Goal: Transaction & Acquisition: Purchase product/service

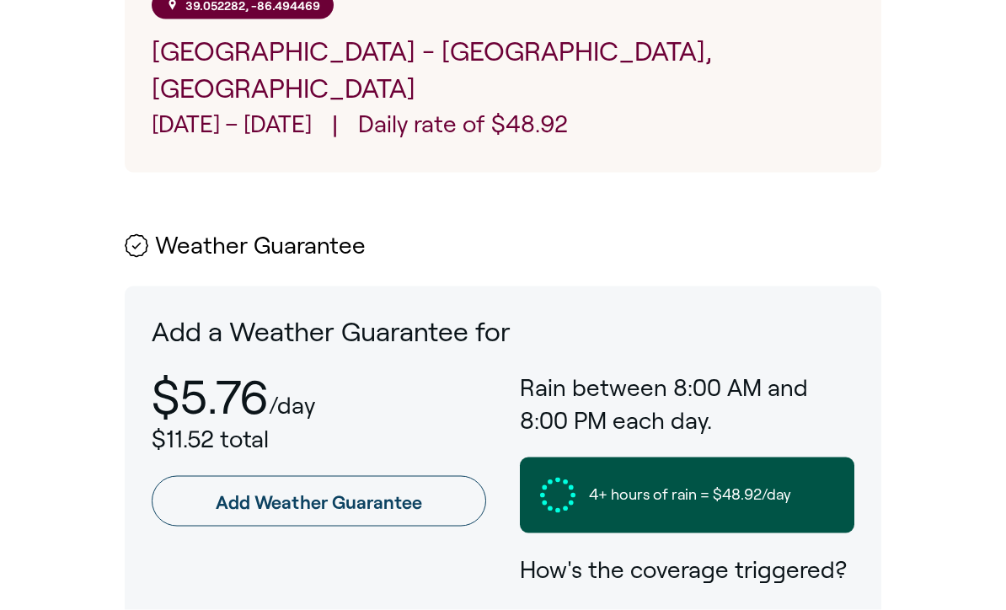
scroll to position [737, 0]
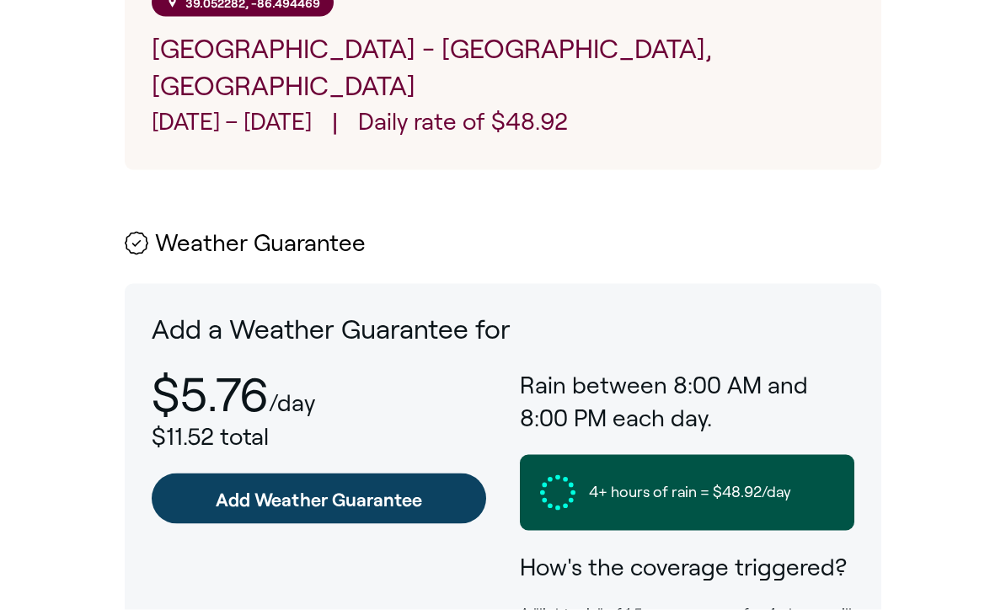
click at [325, 473] on link "Add Weather Guarantee" at bounding box center [319, 498] width 334 height 51
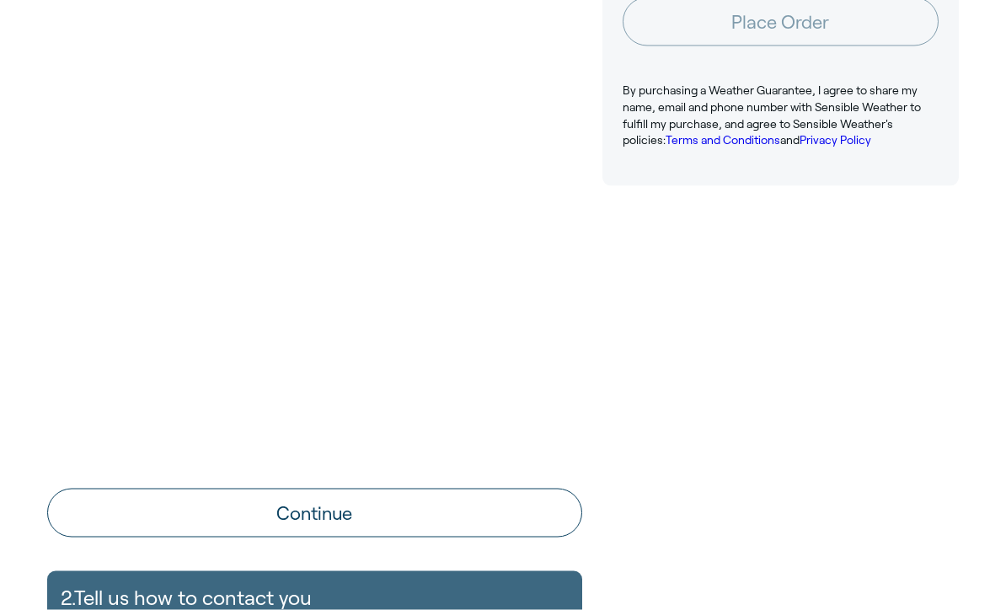
scroll to position [528, 0]
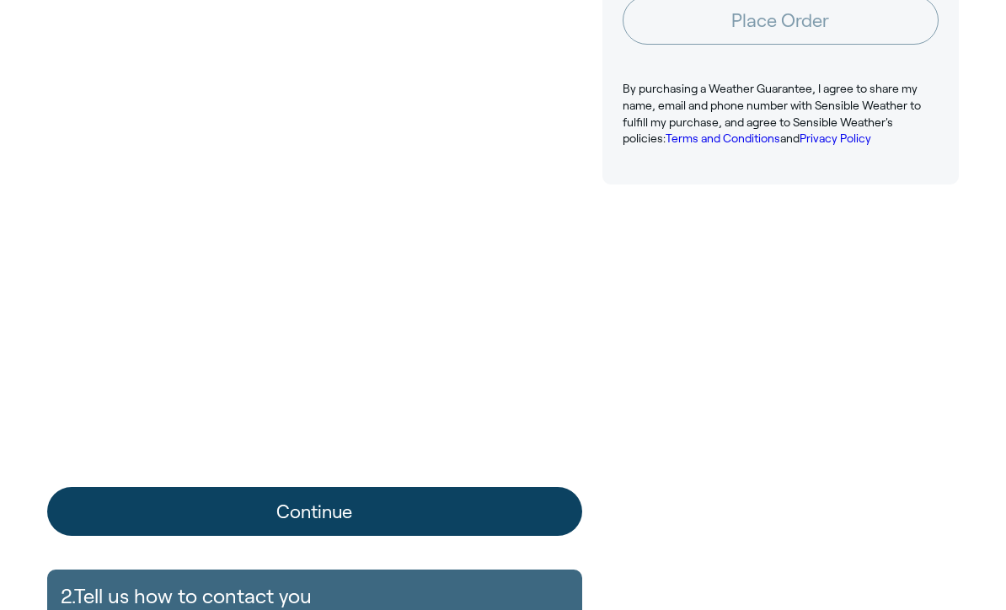
click at [450, 517] on button "Continue" at bounding box center [314, 511] width 535 height 49
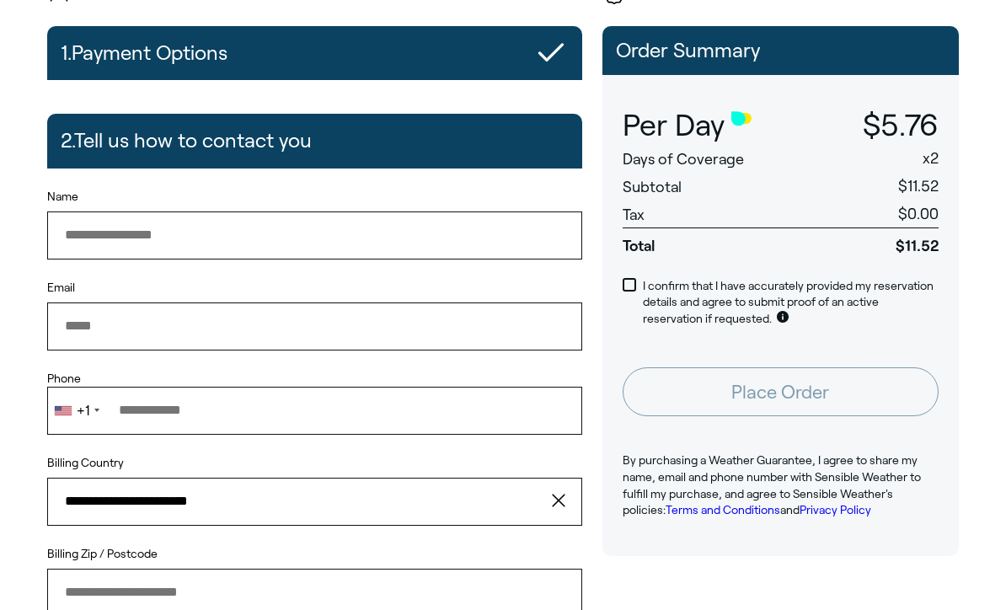
scroll to position [156, 0]
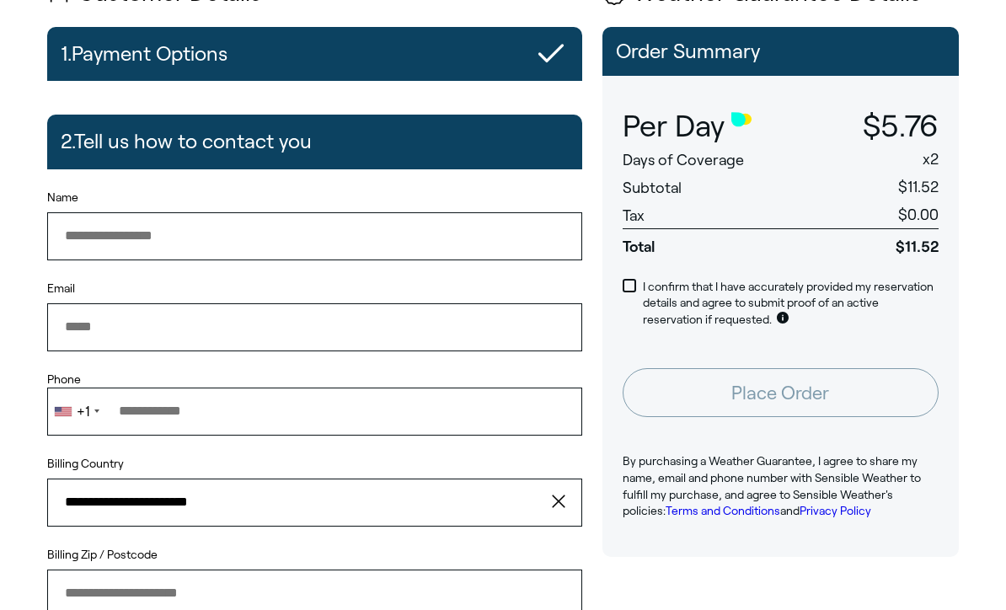
click at [152, 240] on input "Name" at bounding box center [314, 235] width 535 height 47
type input "**********"
click at [201, 425] on input "Phone" at bounding box center [314, 411] width 535 height 47
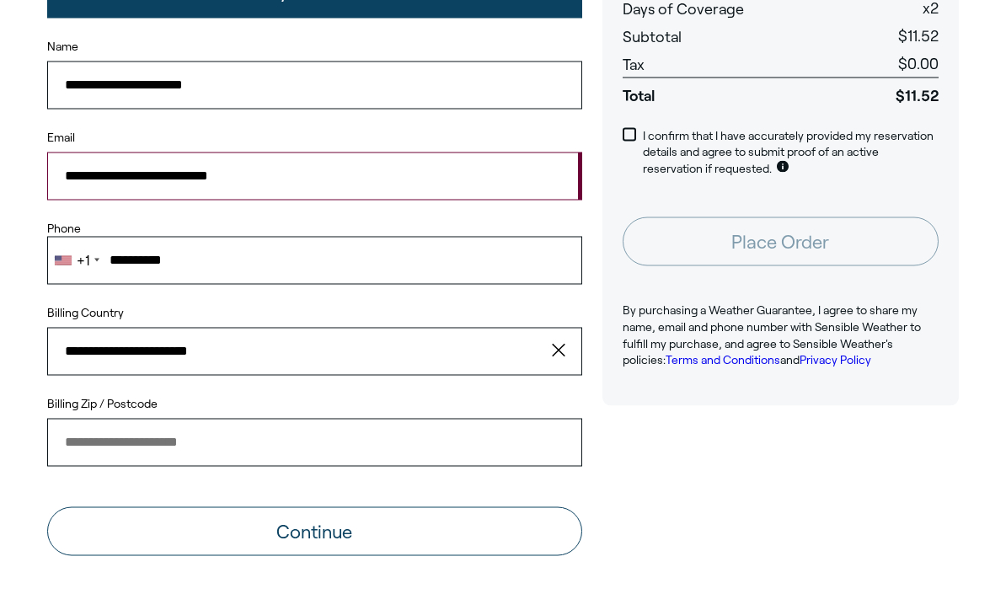
scroll to position [308, 0]
click at [201, 452] on input "Billing Zip / Postcode" at bounding box center [314, 441] width 535 height 47
type input "**********"
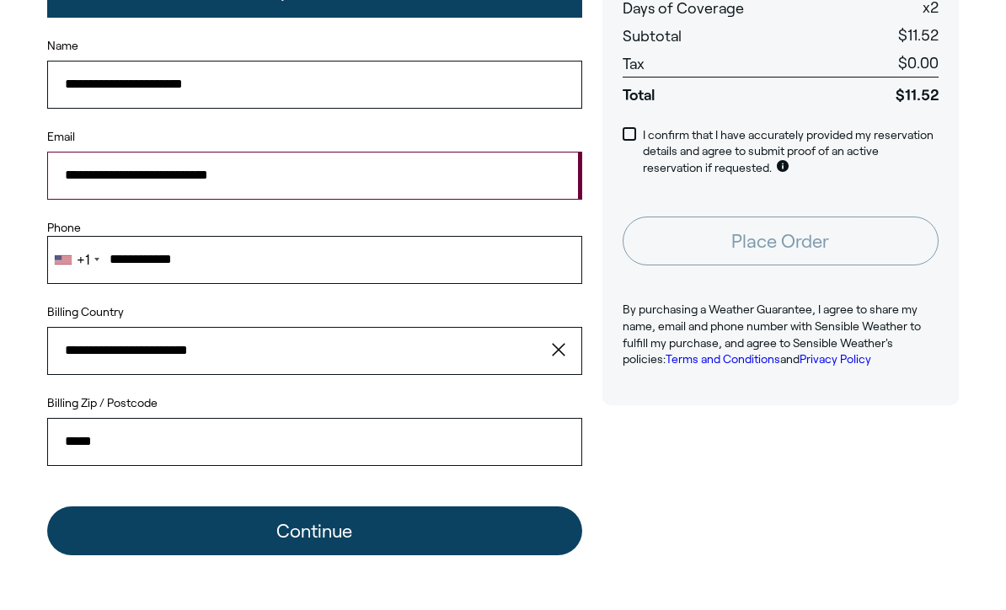
type input "*****"
click at [381, 537] on button "Continue" at bounding box center [314, 530] width 535 height 49
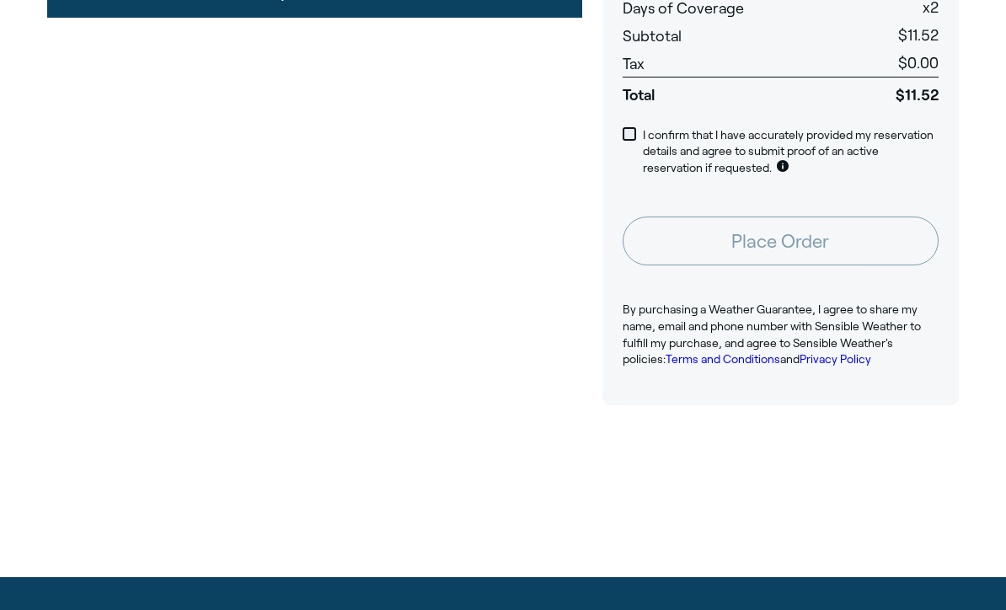
click at [634, 130] on span at bounding box center [629, 133] width 13 height 13
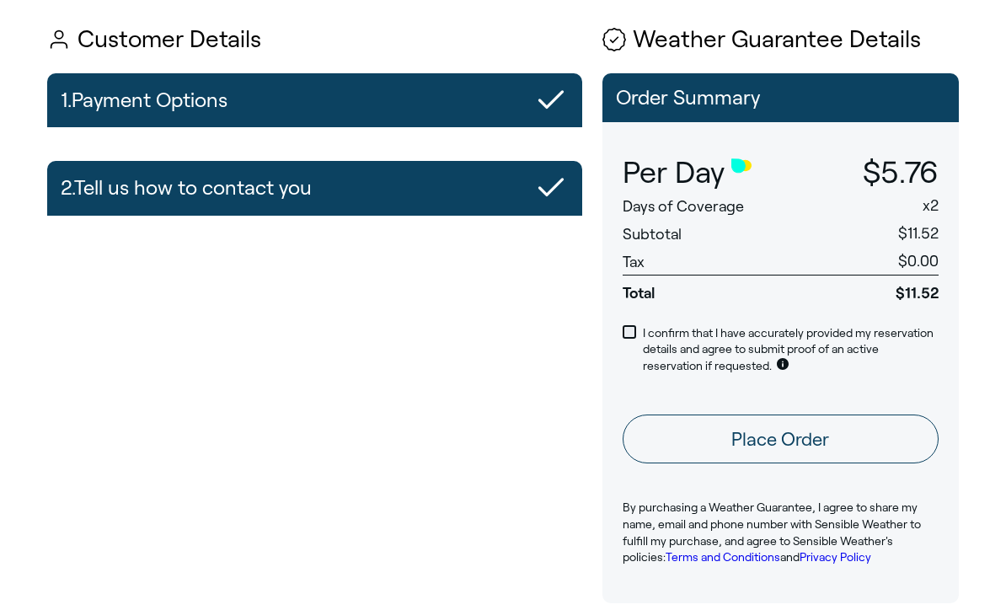
scroll to position [109, 0]
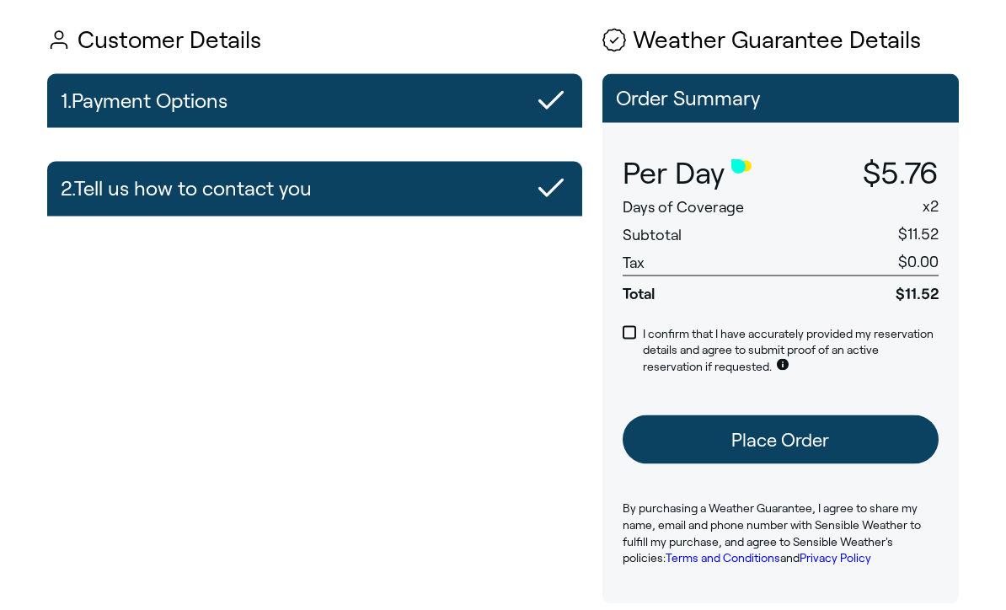
click at [842, 438] on button "Place Order" at bounding box center [781, 439] width 316 height 49
